Goal: Task Accomplishment & Management: Manage account settings

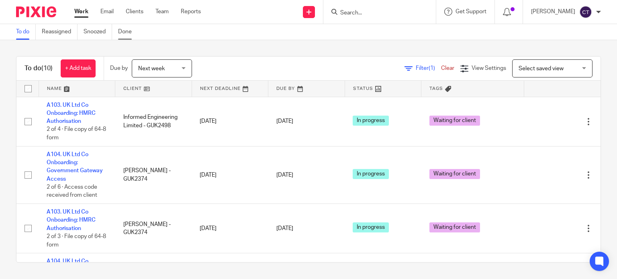
click at [128, 30] on link "Done" at bounding box center [128, 32] width 20 height 16
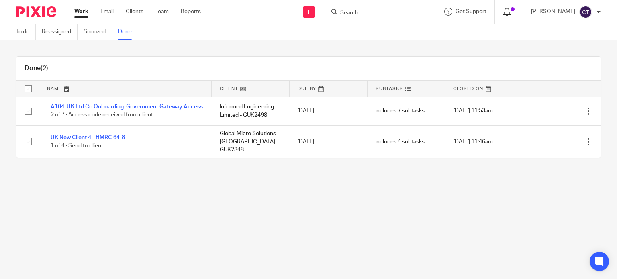
click at [503, 11] on icon at bounding box center [507, 12] width 8 height 8
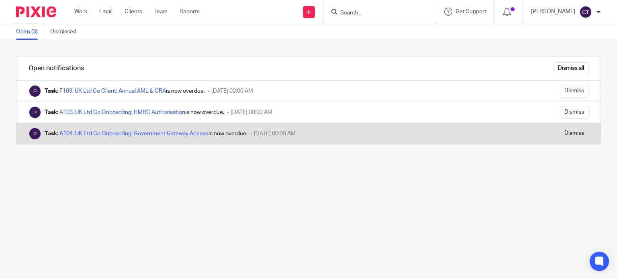
click at [119, 138] on div "Task: A104. UK Ltd Co Onboarding: Government Gateway Access is now overdue. [DA…" at bounding box center [256, 133] width 481 height 21
click at [122, 132] on link "A104. UK Ltd Co Onboarding: Government Gateway Access" at bounding box center [133, 134] width 149 height 6
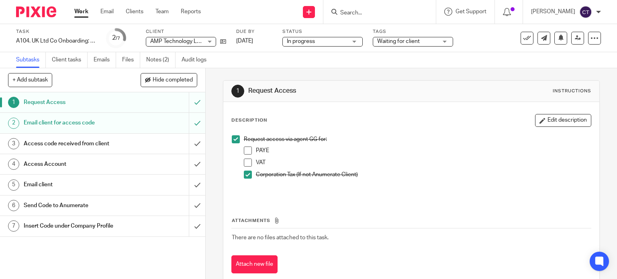
click at [67, 30] on label "Task" at bounding box center [56, 32] width 80 height 6
click at [591, 39] on icon at bounding box center [595, 38] width 8 height 8
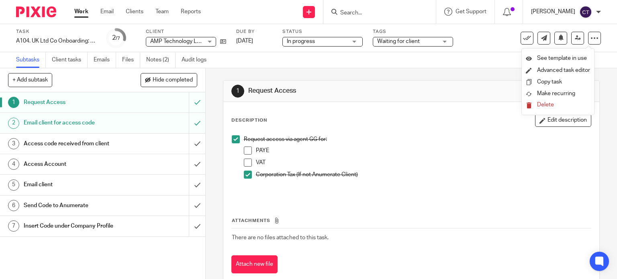
click at [532, 10] on p "[PERSON_NAME]" at bounding box center [553, 12] width 44 height 8
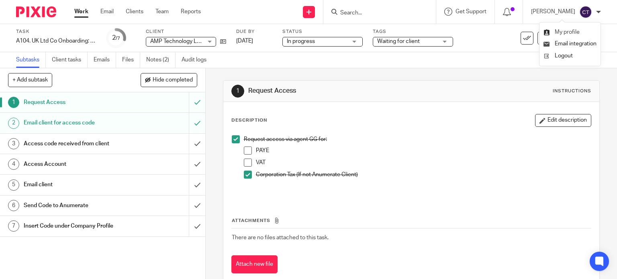
click at [562, 31] on span "My profile" at bounding box center [567, 32] width 25 height 6
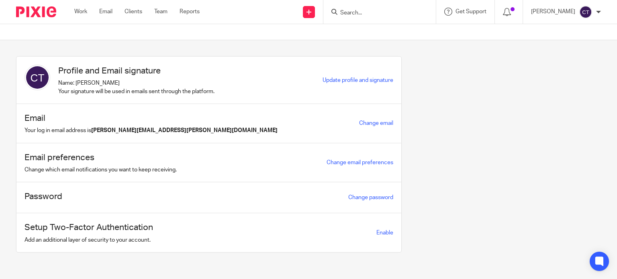
scroll to position [1, 0]
click at [166, 13] on link "Team" at bounding box center [160, 12] width 13 height 8
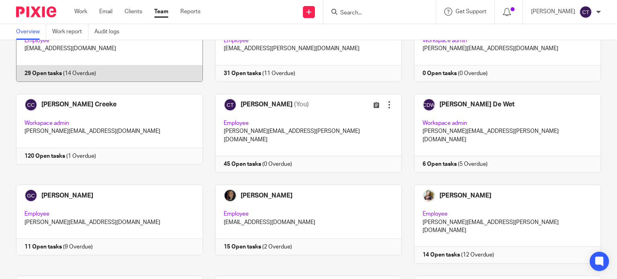
scroll to position [80, 0]
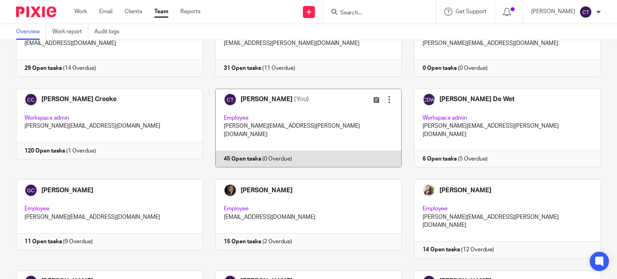
click at [385, 101] on div at bounding box center [389, 100] width 8 height 8
click at [286, 120] on link at bounding box center [302, 128] width 199 height 79
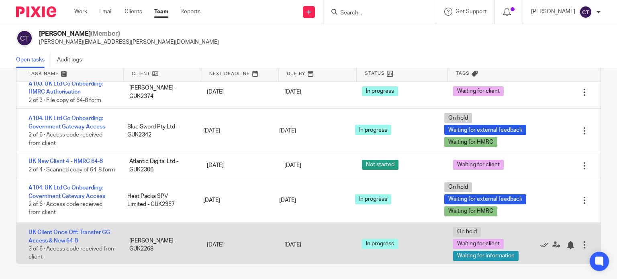
scroll to position [80, 0]
